Goal: Task Accomplishment & Management: Use online tool/utility

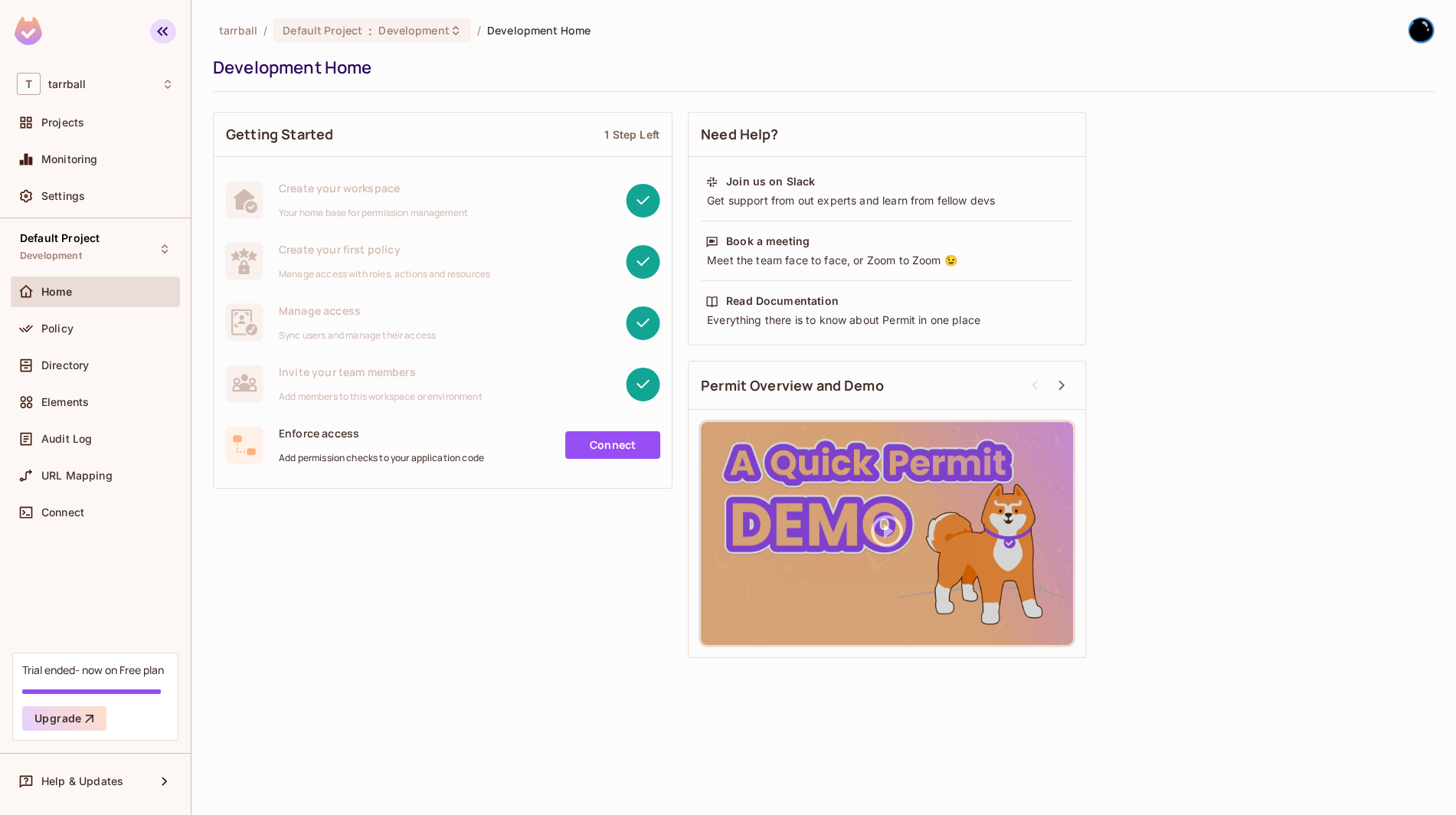
click at [153, 30] on button "button" at bounding box center [162, 30] width 26 height 24
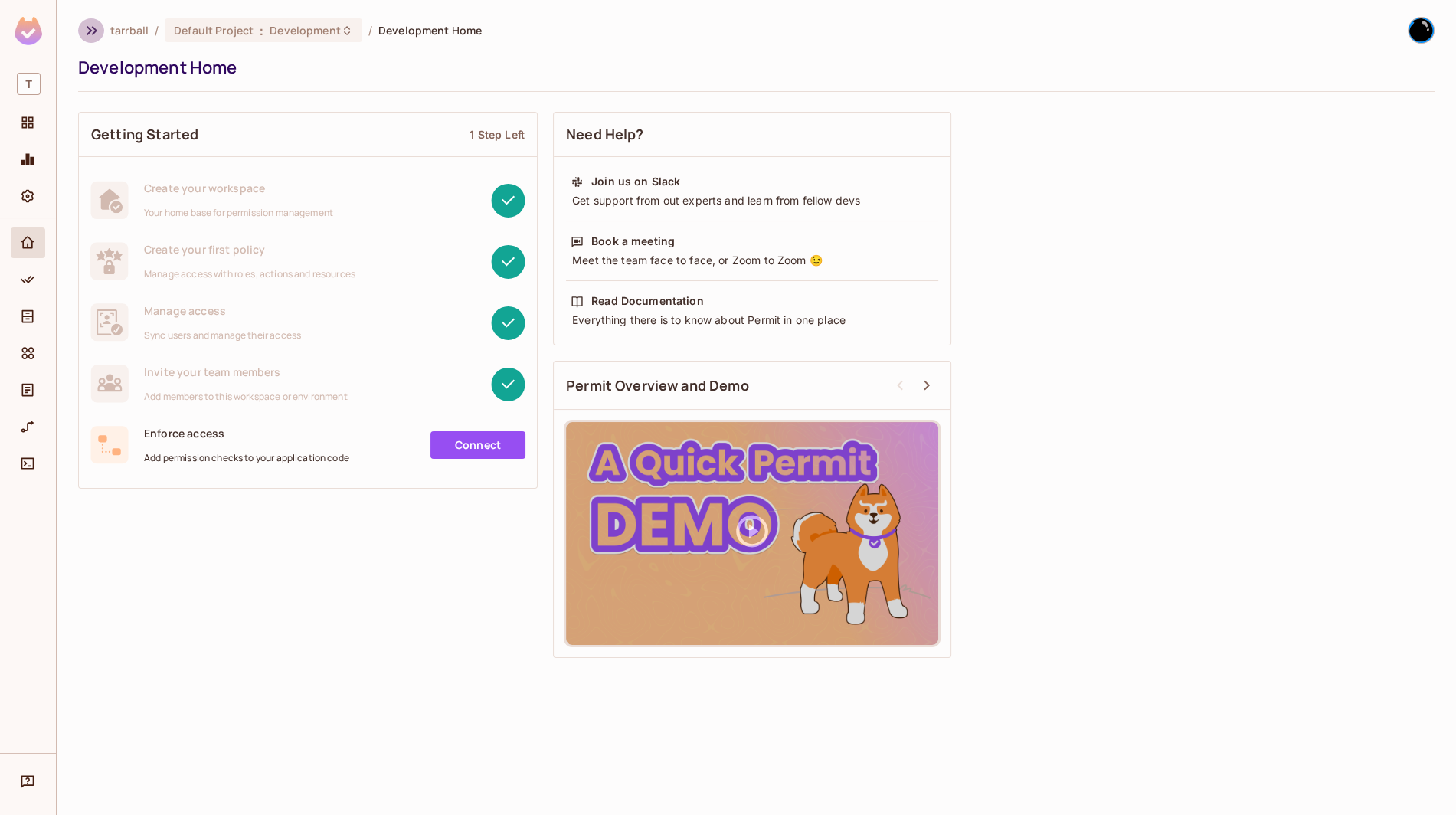
click at [98, 29] on icon "button" at bounding box center [91, 30] width 19 height 19
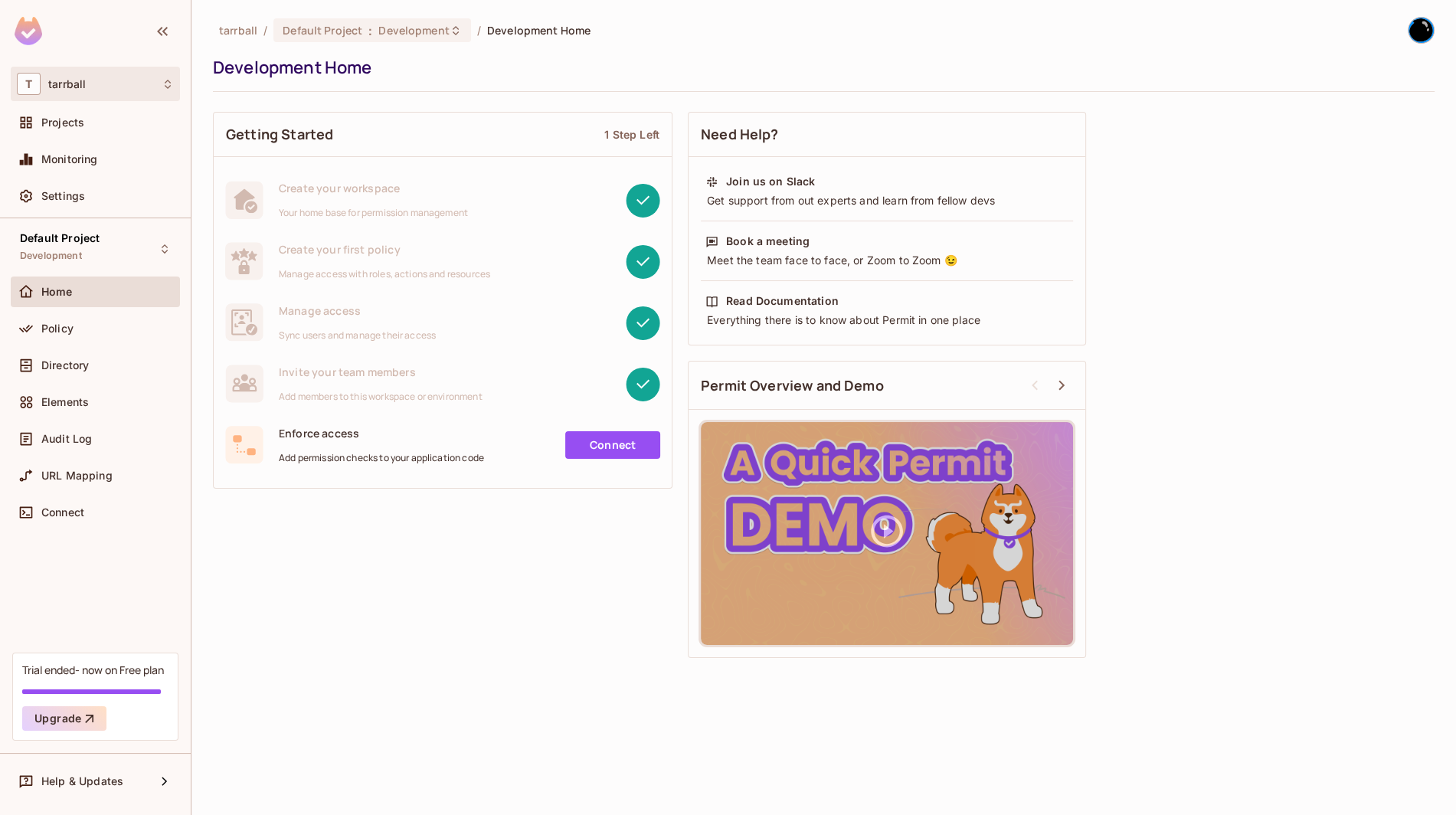
click at [27, 75] on span "T" at bounding box center [29, 83] width 23 height 22
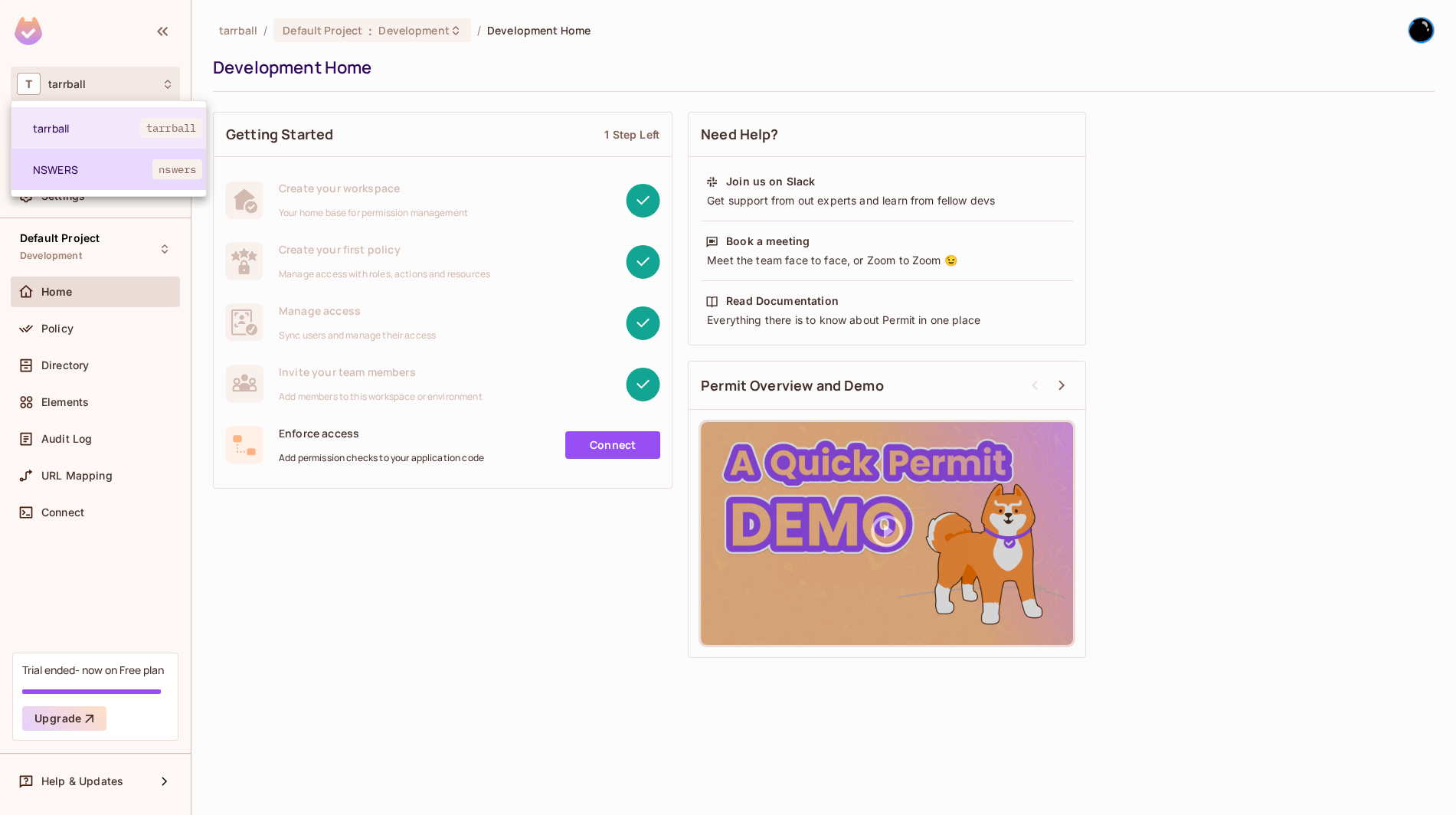
click at [102, 170] on span "NSWERS" at bounding box center [92, 169] width 119 height 14
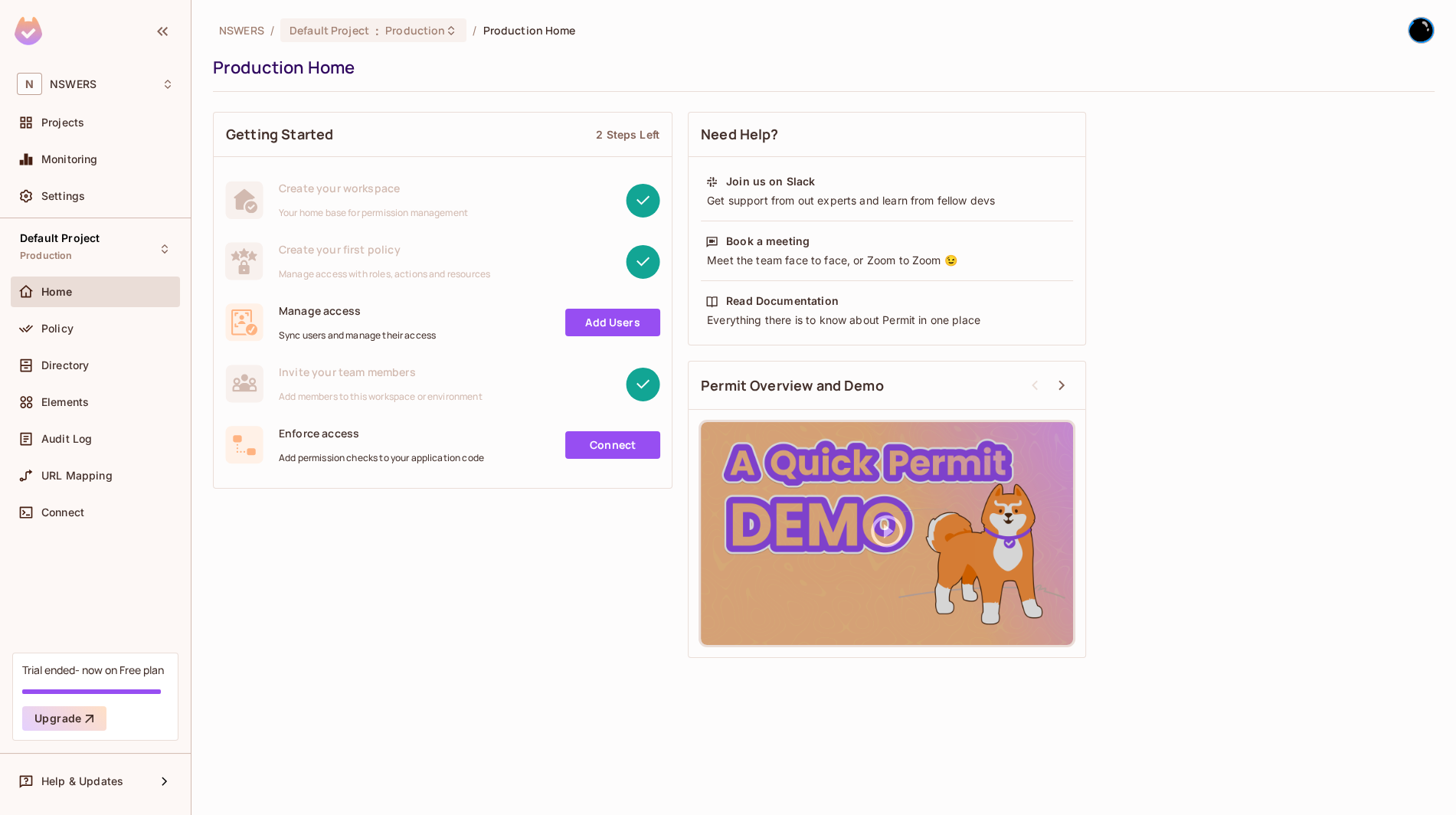
click at [383, 577] on div "Getting Started 2 Steps Left Create your workspace Your home base for permissio…" at bounding box center [823, 385] width 1222 height 561
